Goal: Task Accomplishment & Management: Complete application form

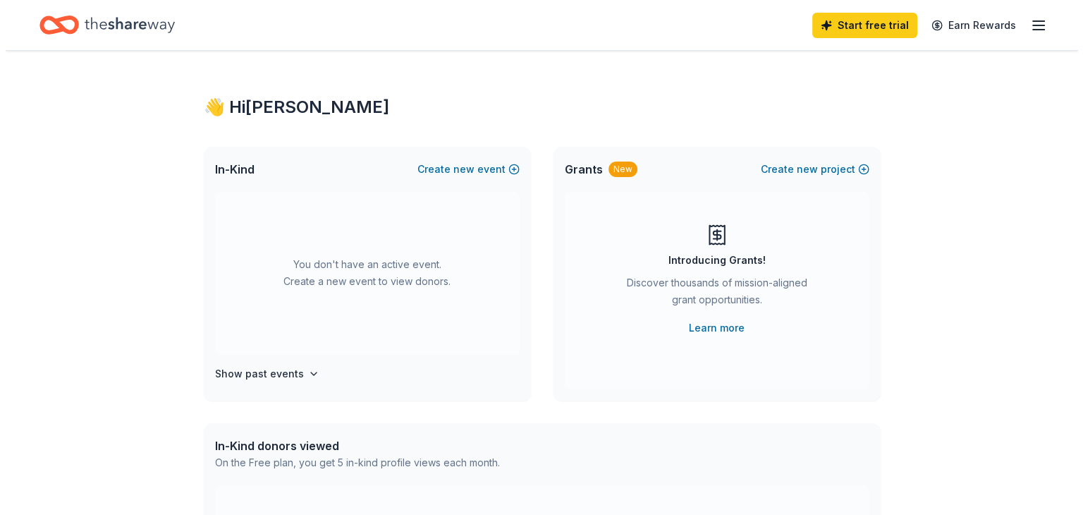
scroll to position [9, 0]
click at [454, 178] on span "new" at bounding box center [458, 169] width 21 height 17
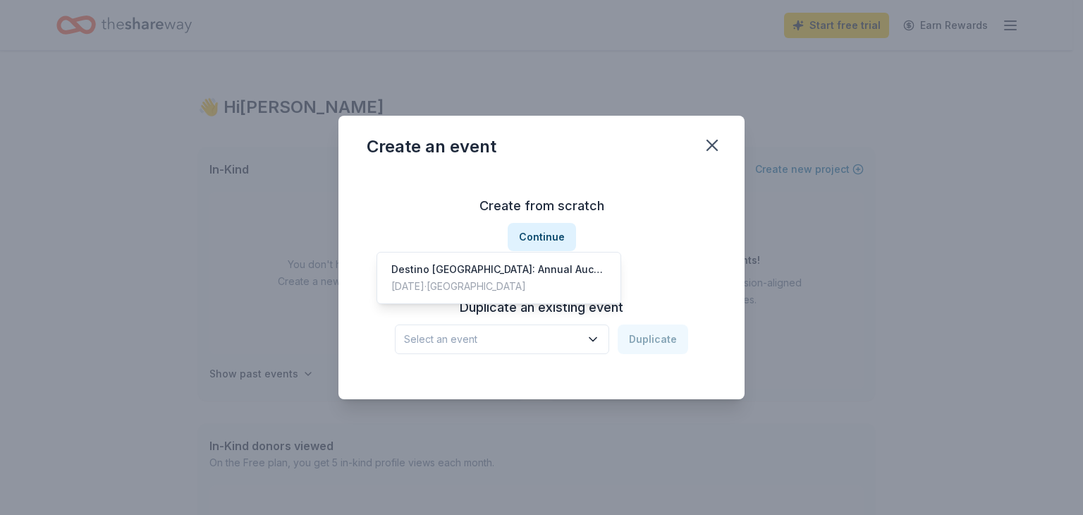
click at [568, 354] on button "Select an event" at bounding box center [502, 339] width 214 height 30
click at [535, 278] on div "Destino Peru: Annual Auction & Gala" at bounding box center [498, 269] width 215 height 17
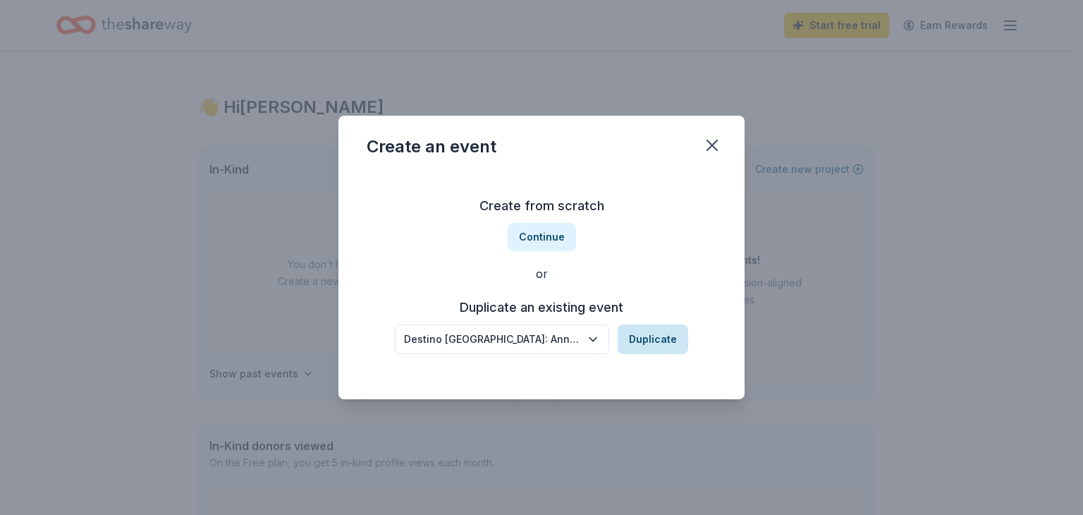
click at [679, 352] on button "Duplicate" at bounding box center [653, 339] width 71 height 30
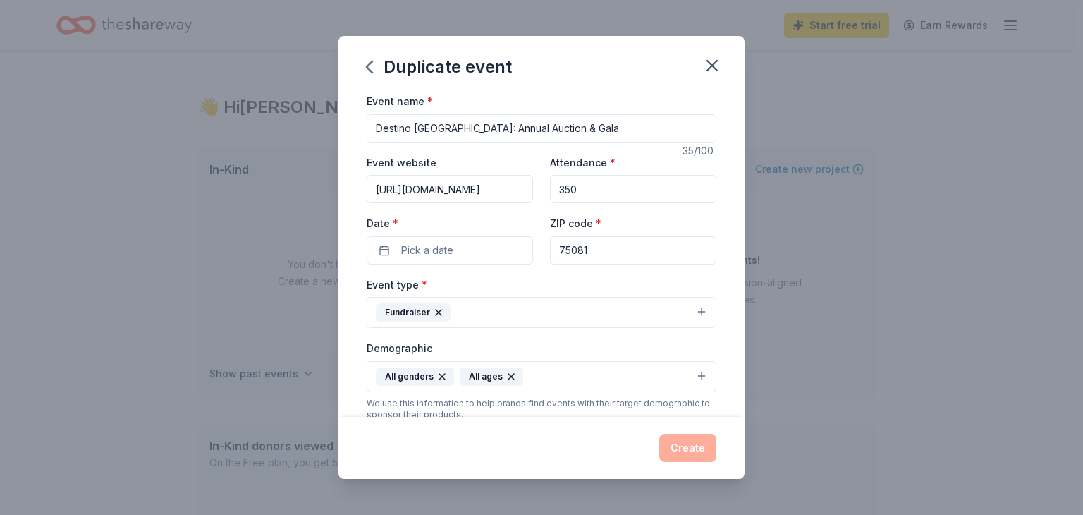
drag, startPoint x: 561, startPoint y: 135, endPoint x: 117, endPoint y: 156, distance: 444.8
click at [117, 156] on div "Duplicate event Event name * Destino Peru: Annual Auction & Gala 35 /100 Event …" at bounding box center [541, 257] width 1083 height 515
paste input "The Servant's Heart of Texas: 24nd Annual Auction and"
type input "The Servant's Heart of [US_STATE]: 24nd Annual Auction and Gala"
click at [597, 201] on input "350" at bounding box center [633, 189] width 166 height 28
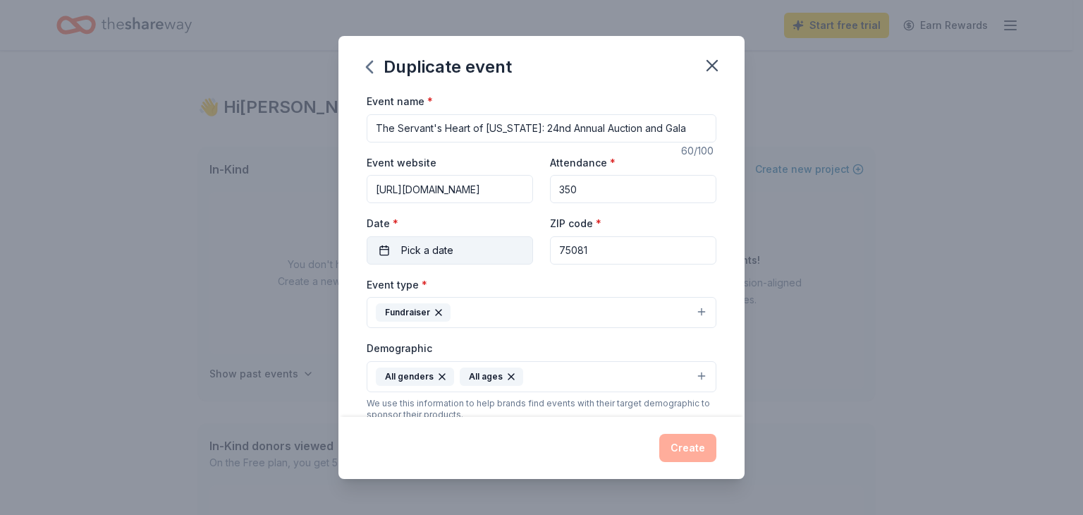
click at [494, 264] on button "Pick a date" at bounding box center [450, 250] width 166 height 28
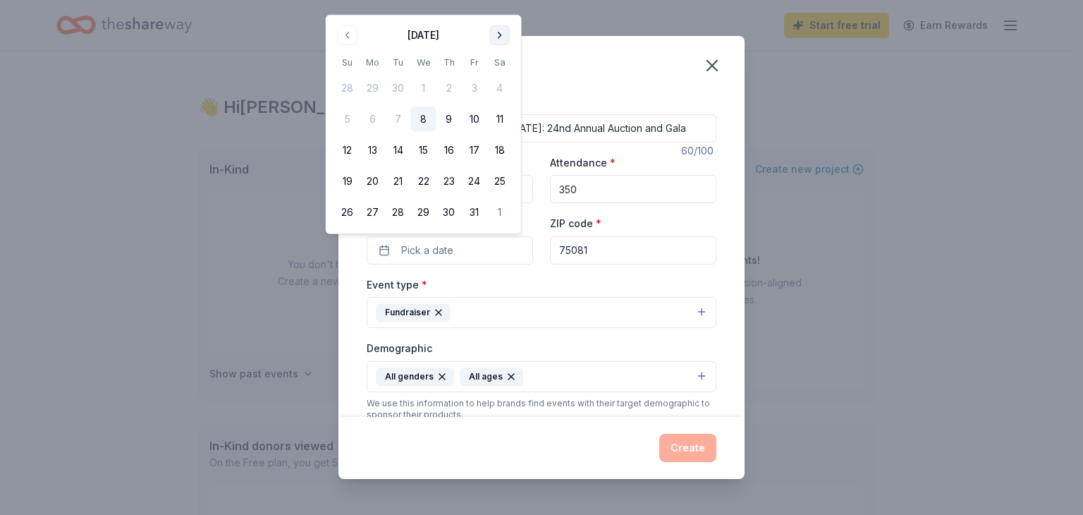
click at [510, 44] on button "Go to next month" at bounding box center [500, 35] width 20 height 20
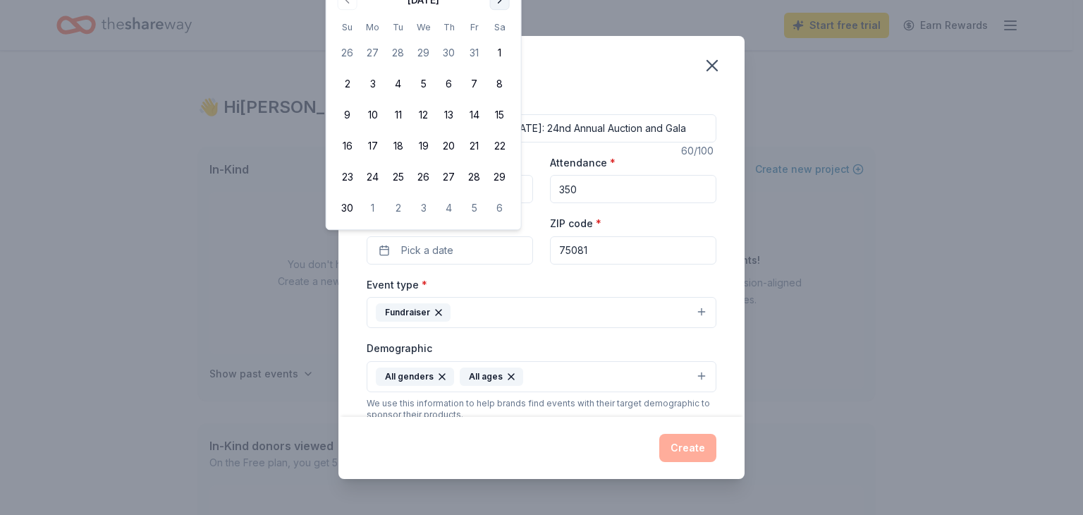
click at [510, 8] on button "Go to next month" at bounding box center [500, 0] width 20 height 20
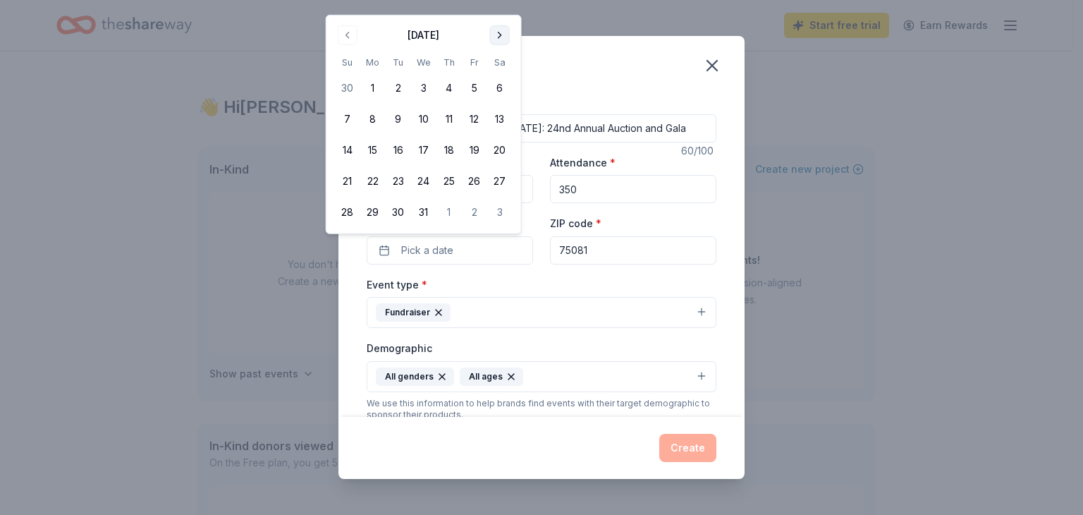
click at [510, 30] on button "Go to next month" at bounding box center [500, 35] width 20 height 20
click at [510, 32] on button "Go to next month" at bounding box center [500, 35] width 20 height 20
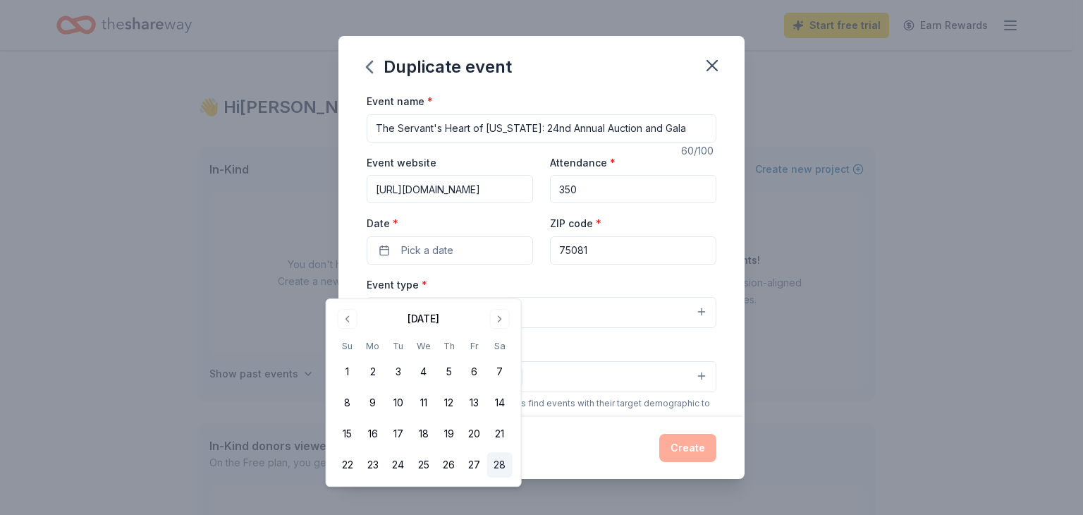
click at [513, 477] on button "28" at bounding box center [499, 464] width 25 height 25
click at [705, 311] on div "Event type * Fundraiser" at bounding box center [542, 302] width 350 height 53
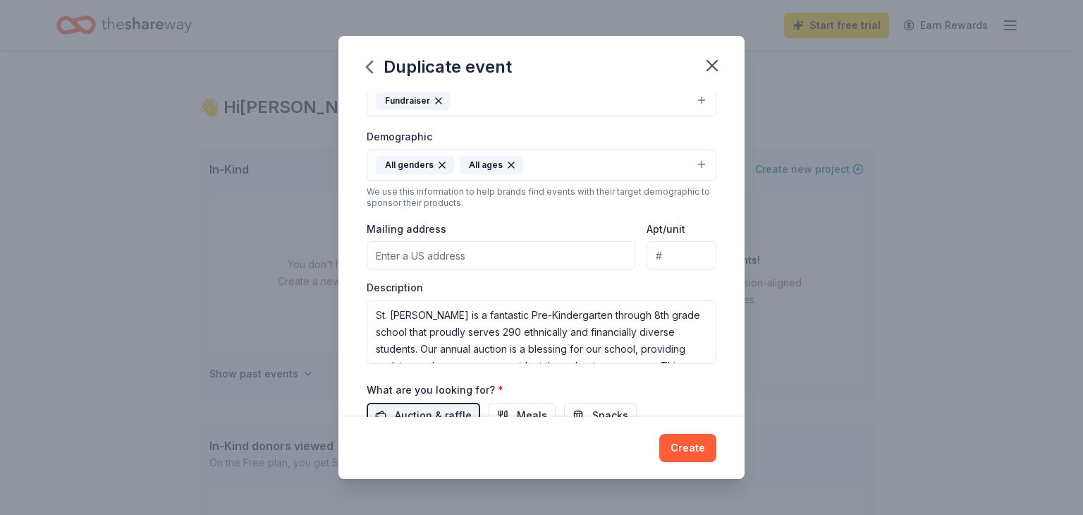
scroll to position [282, 0]
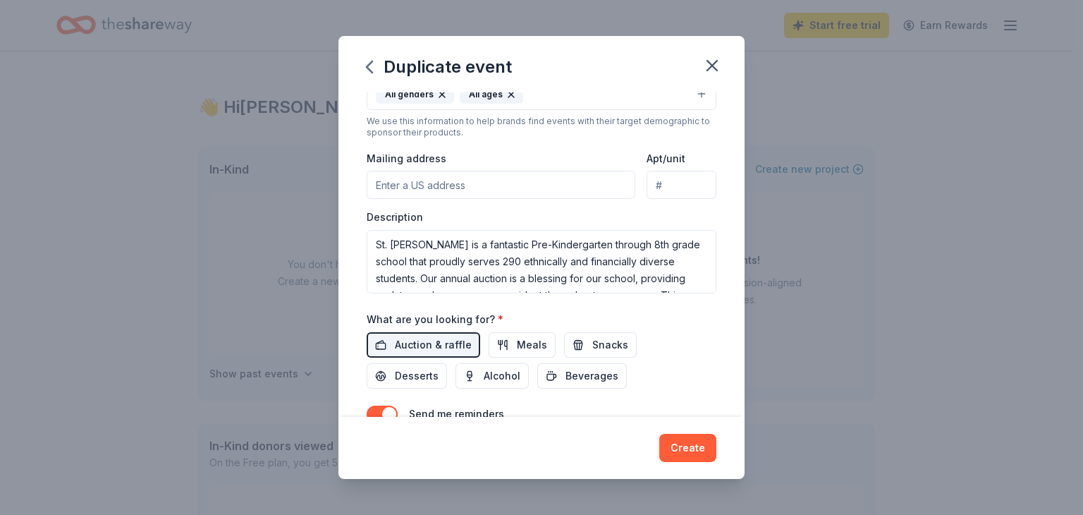
click at [547, 199] on input "Mailing address" at bounding box center [501, 185] width 269 height 28
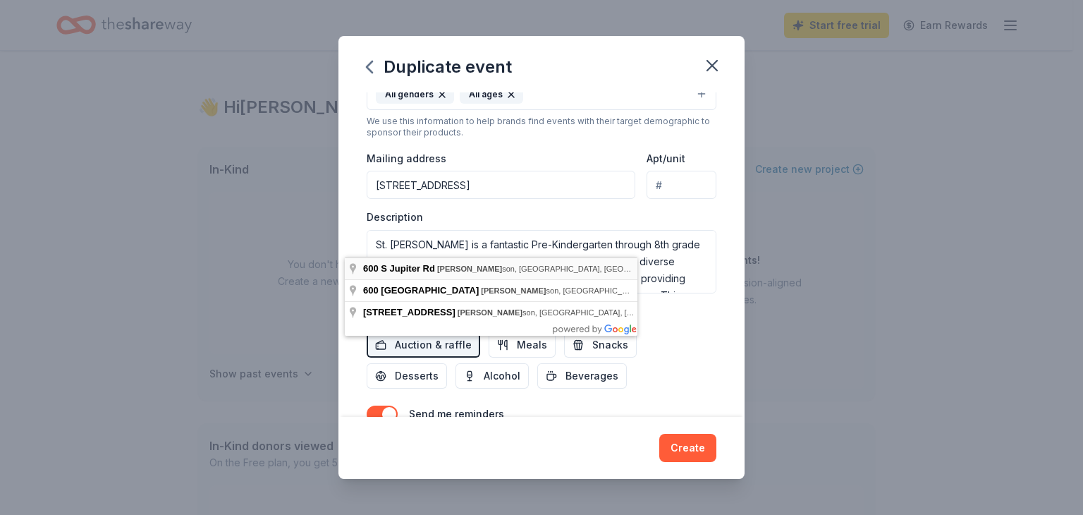
type input "600 South Jupiter Road, Richardson, TX, 75081"
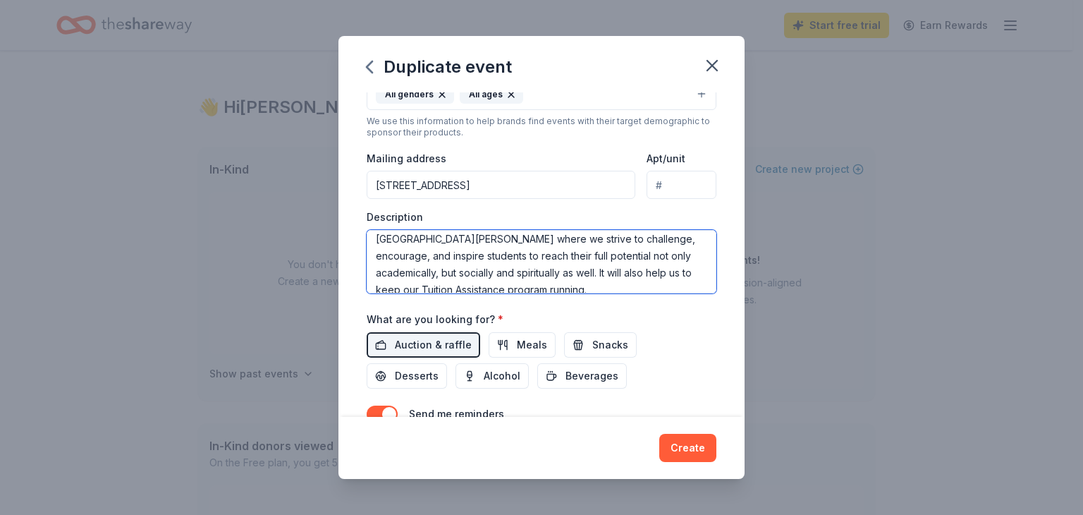
scroll to position [190, 0]
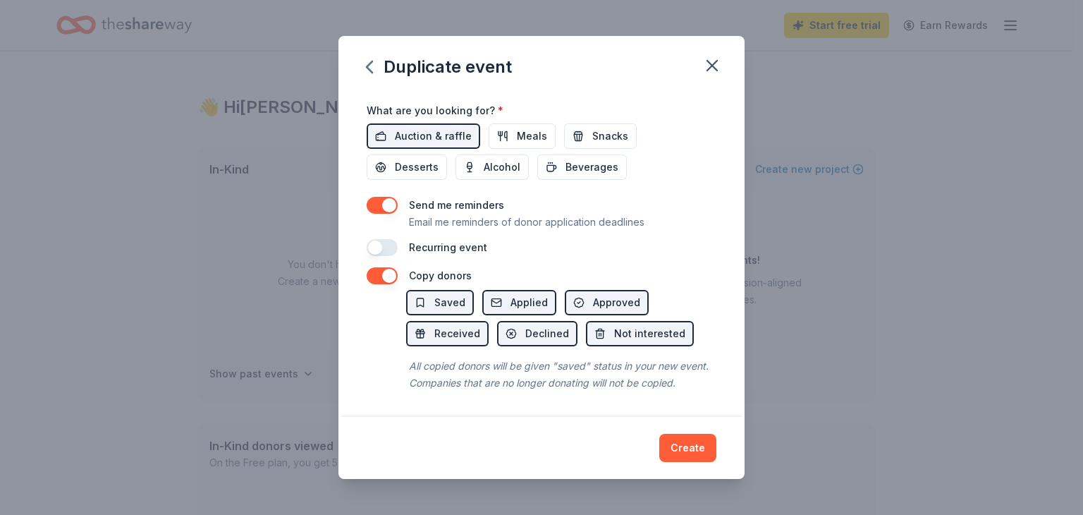
drag, startPoint x: 350, startPoint y: 303, endPoint x: 657, endPoint y: 358, distance: 311.6
click at [689, 390] on div "Event name * The Servant's Heart of Texas: 24nd Annual Auction and Gala 60 /100…" at bounding box center [542, 254] width 406 height 324
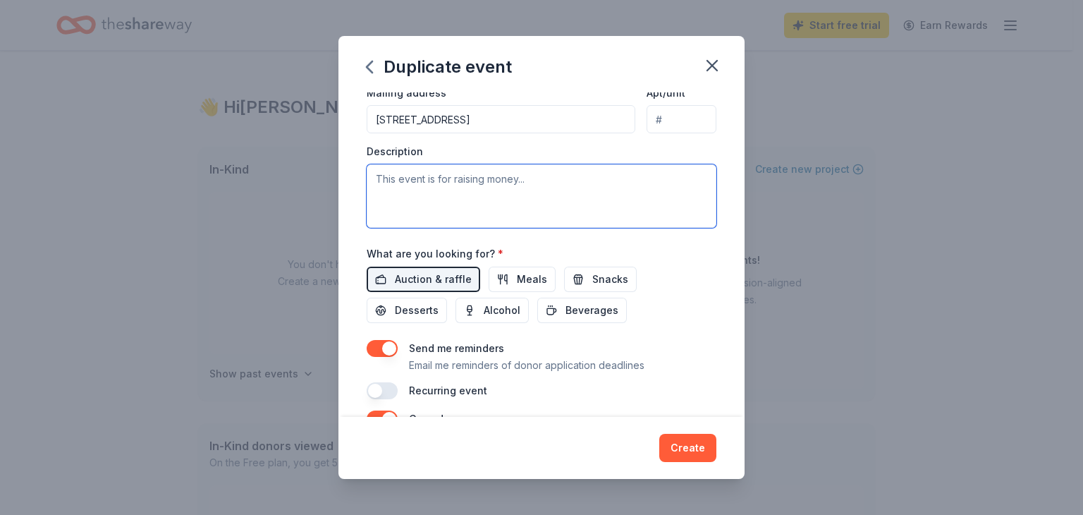
scroll to position [0, 0]
drag, startPoint x: 566, startPoint y: 254, endPoint x: 432, endPoint y: 252, distance: 134.0
click at [432, 228] on textarea at bounding box center [542, 195] width 350 height 63
paste textarea "This year’s theme, “The Servant’s Heart of Texas,” shines a spotlight on the wo…"
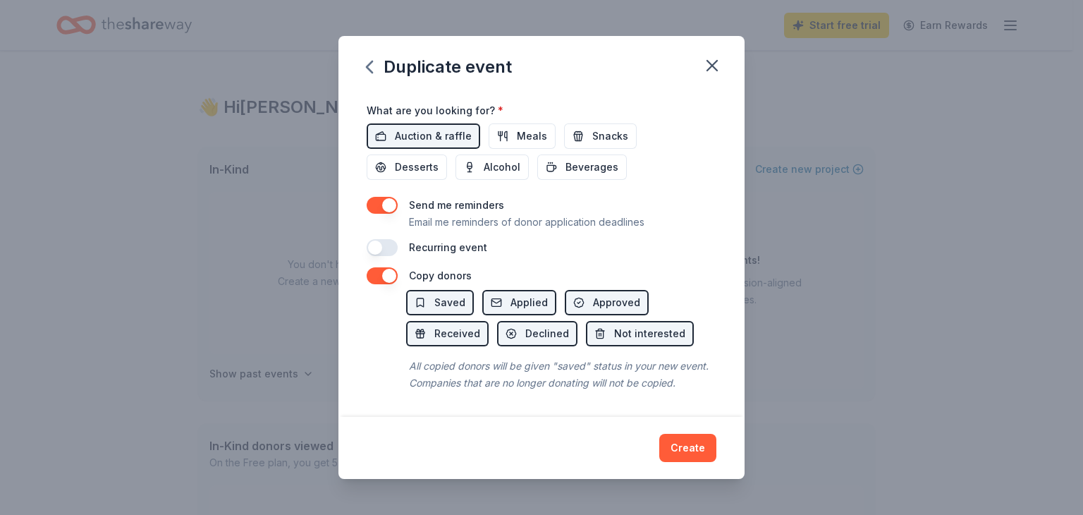
scroll to position [630, 0]
type textarea "This year’s theme, “The Servant’s Heart of Texas,” shines a spotlight on the wo…"
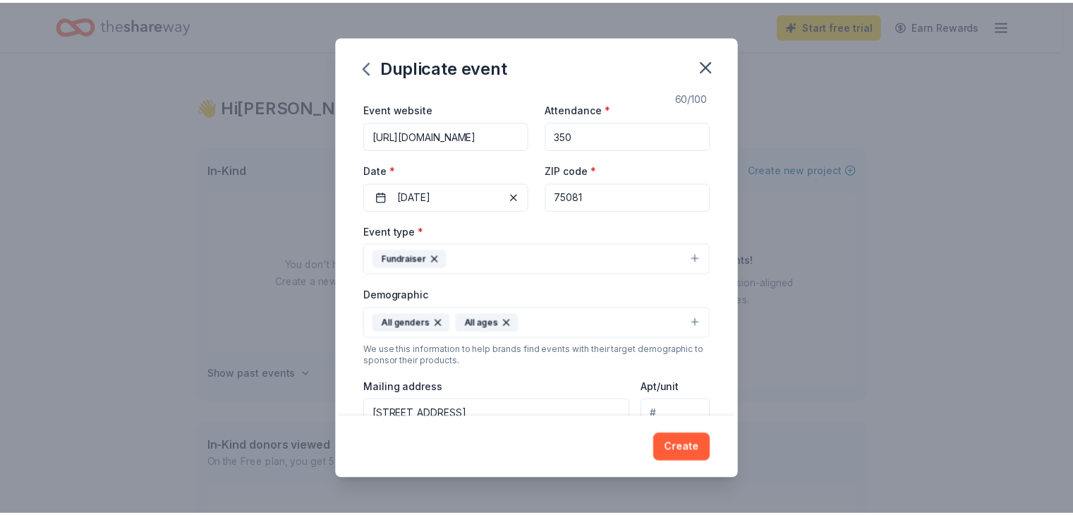
scroll to position [0, 0]
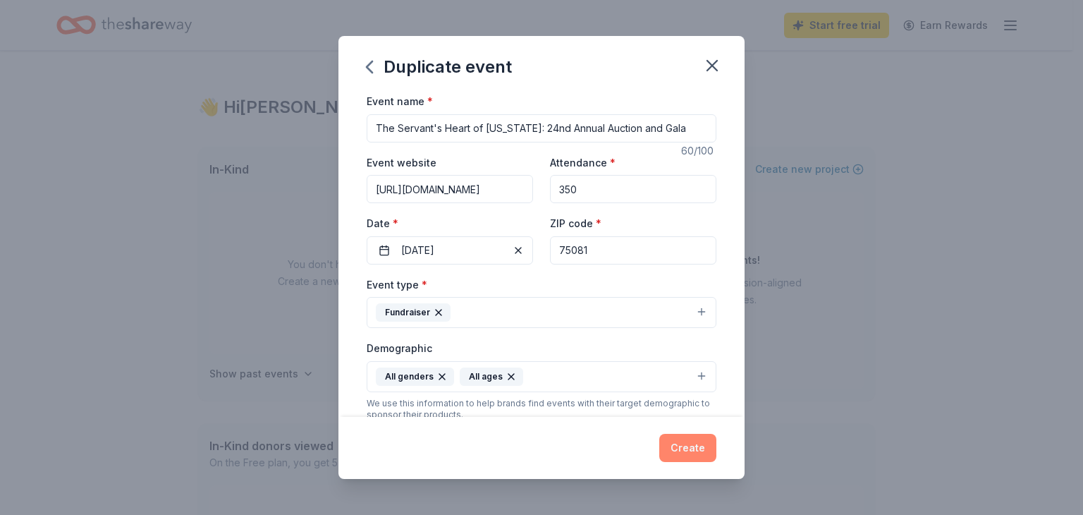
click at [705, 447] on button "Create" at bounding box center [687, 448] width 57 height 28
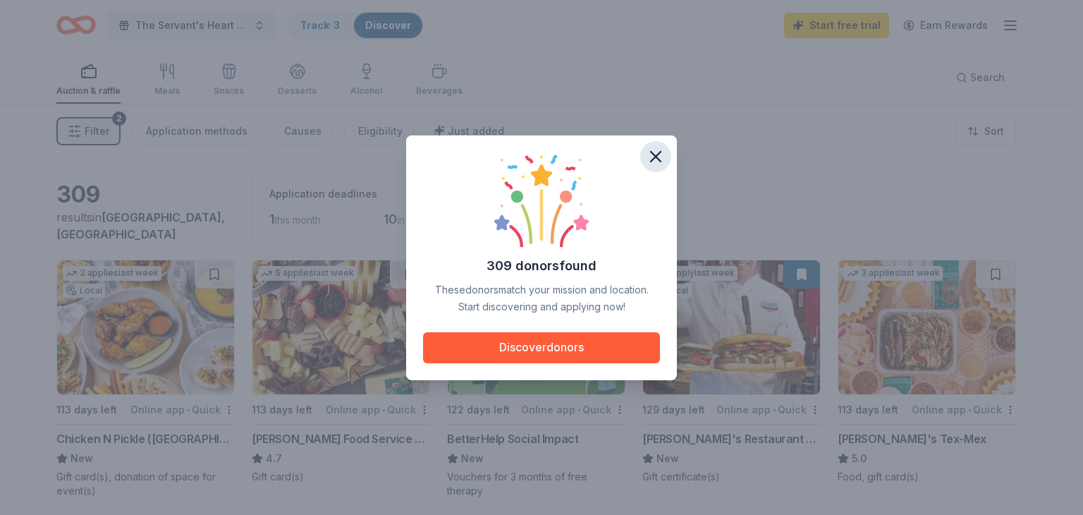
click at [666, 150] on icon "button" at bounding box center [656, 157] width 20 height 20
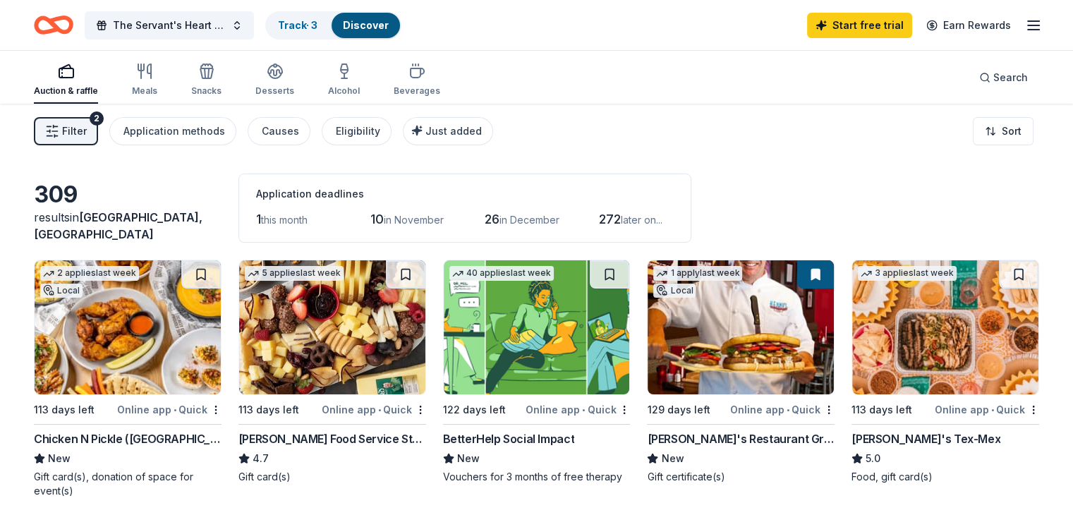
scroll to position [71, 0]
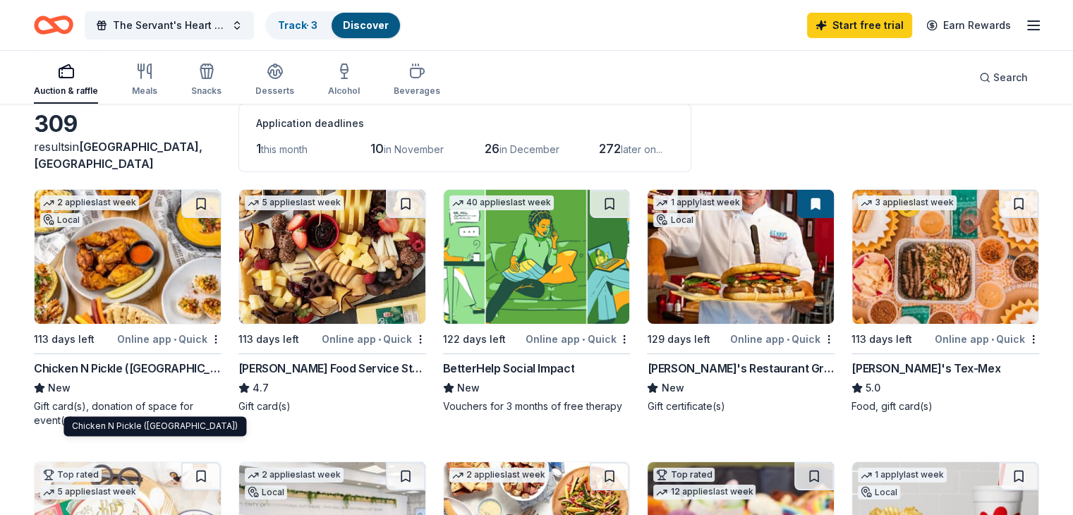
click at [155, 377] on div "Chicken N Pickle ([GEOGRAPHIC_DATA])" at bounding box center [128, 368] width 188 height 17
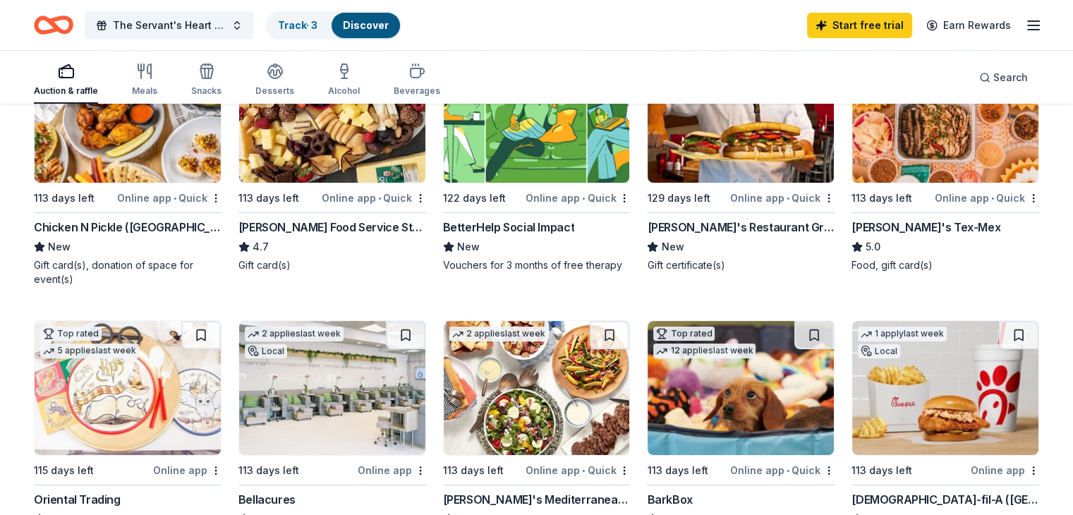
scroll to position [0, 0]
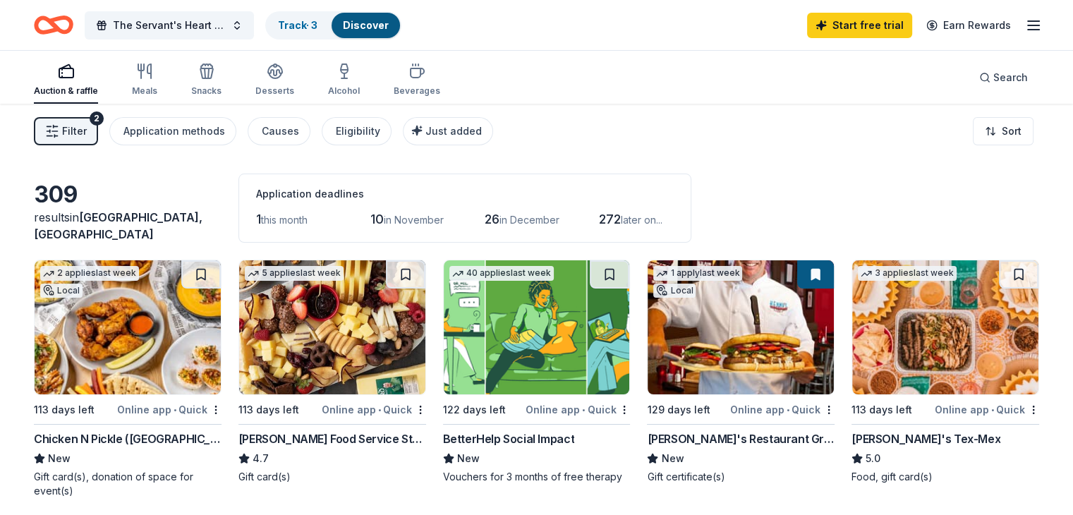
click at [98, 91] on div "Auction & raffle" at bounding box center [66, 90] width 64 height 11
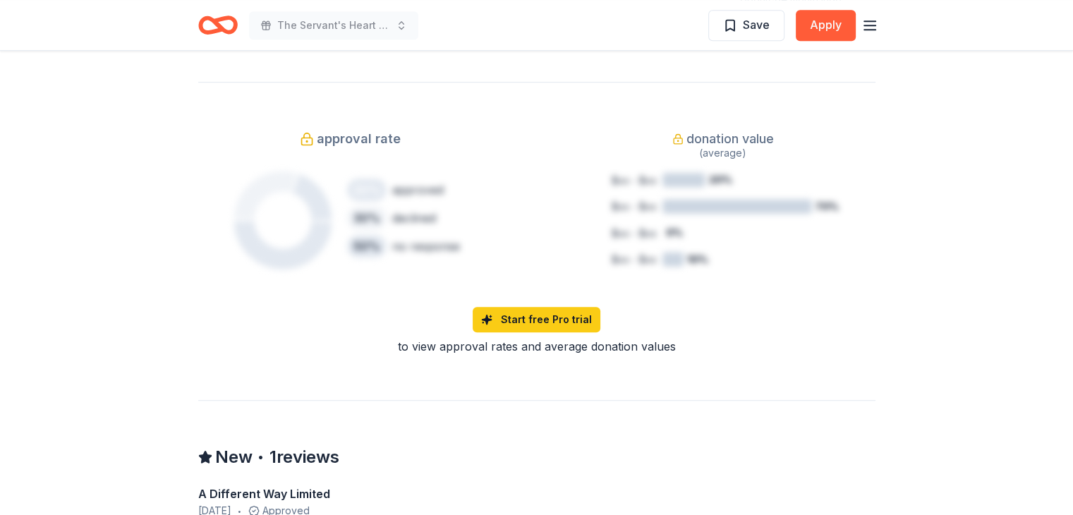
scroll to position [989, 0]
